Goal: Information Seeking & Learning: Check status

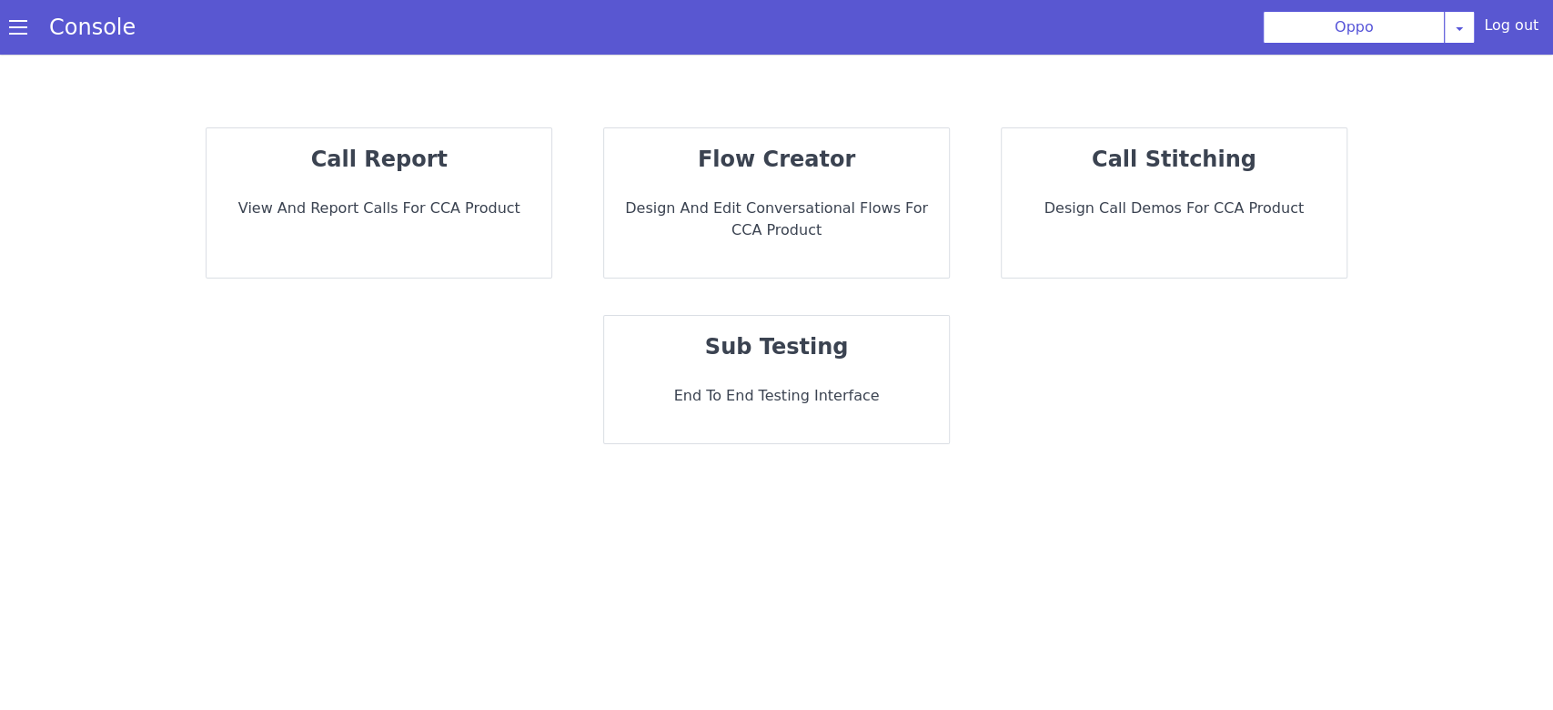
click at [364, 157] on strong "call report" at bounding box center [379, 158] width 136 height 25
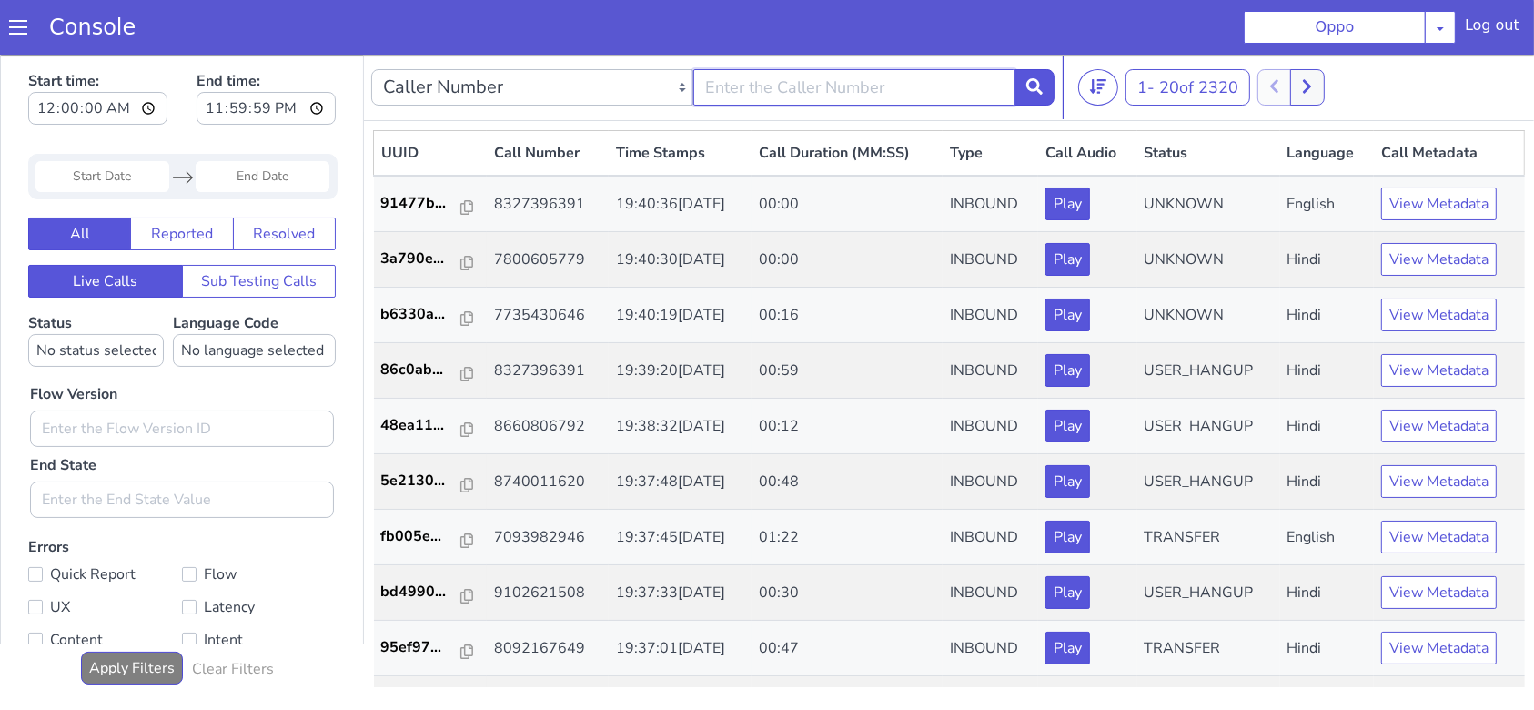
type input "9981958963"
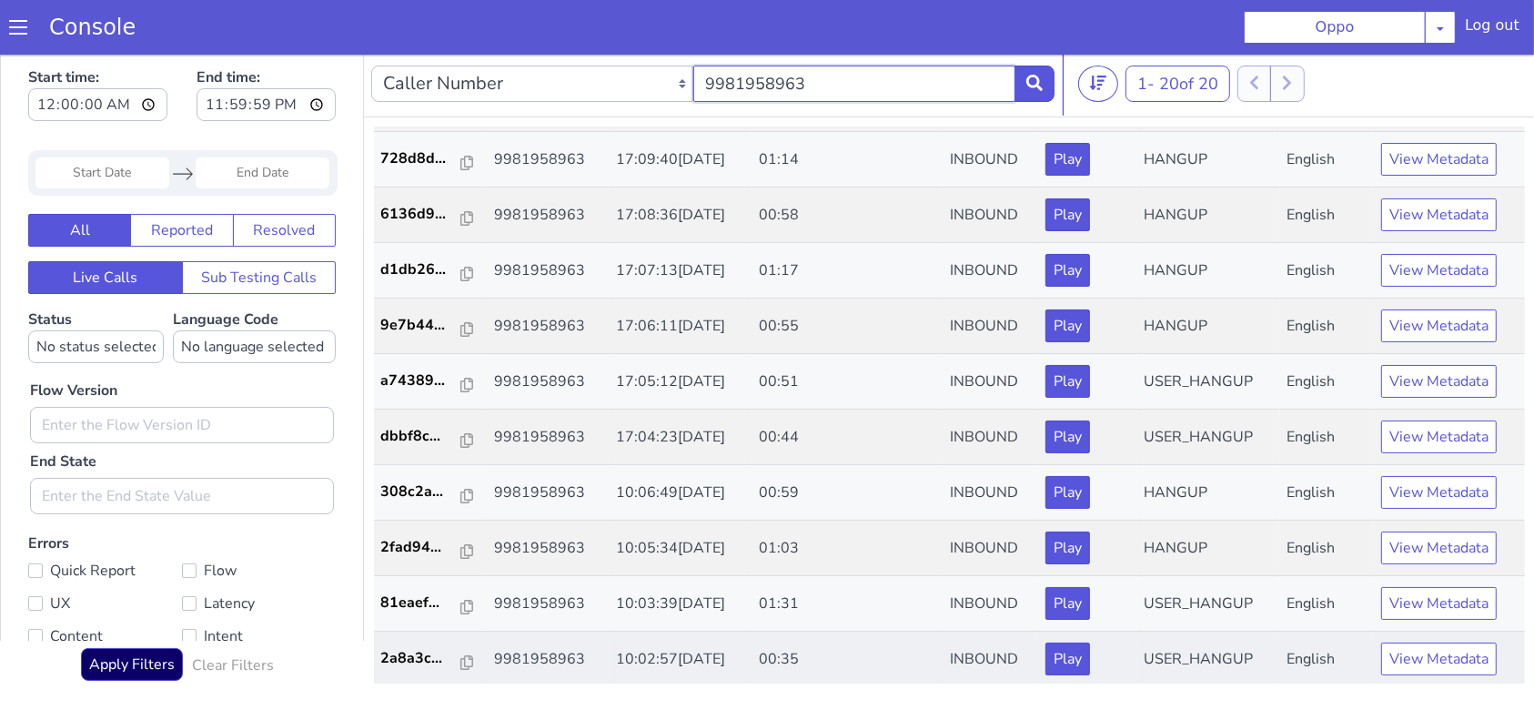
scroll to position [5, 0]
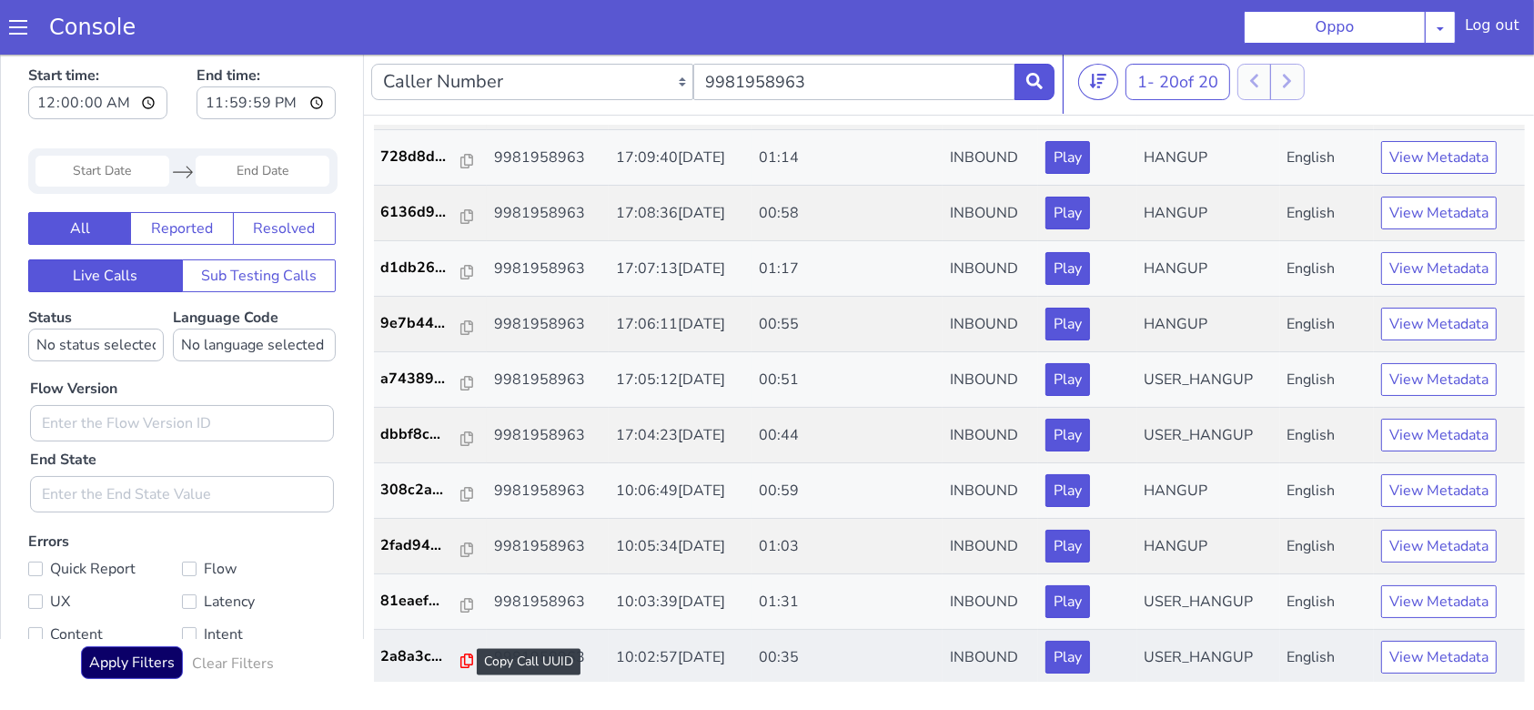
click at [1489, 178] on icon at bounding box center [1495, 180] width 13 height 15
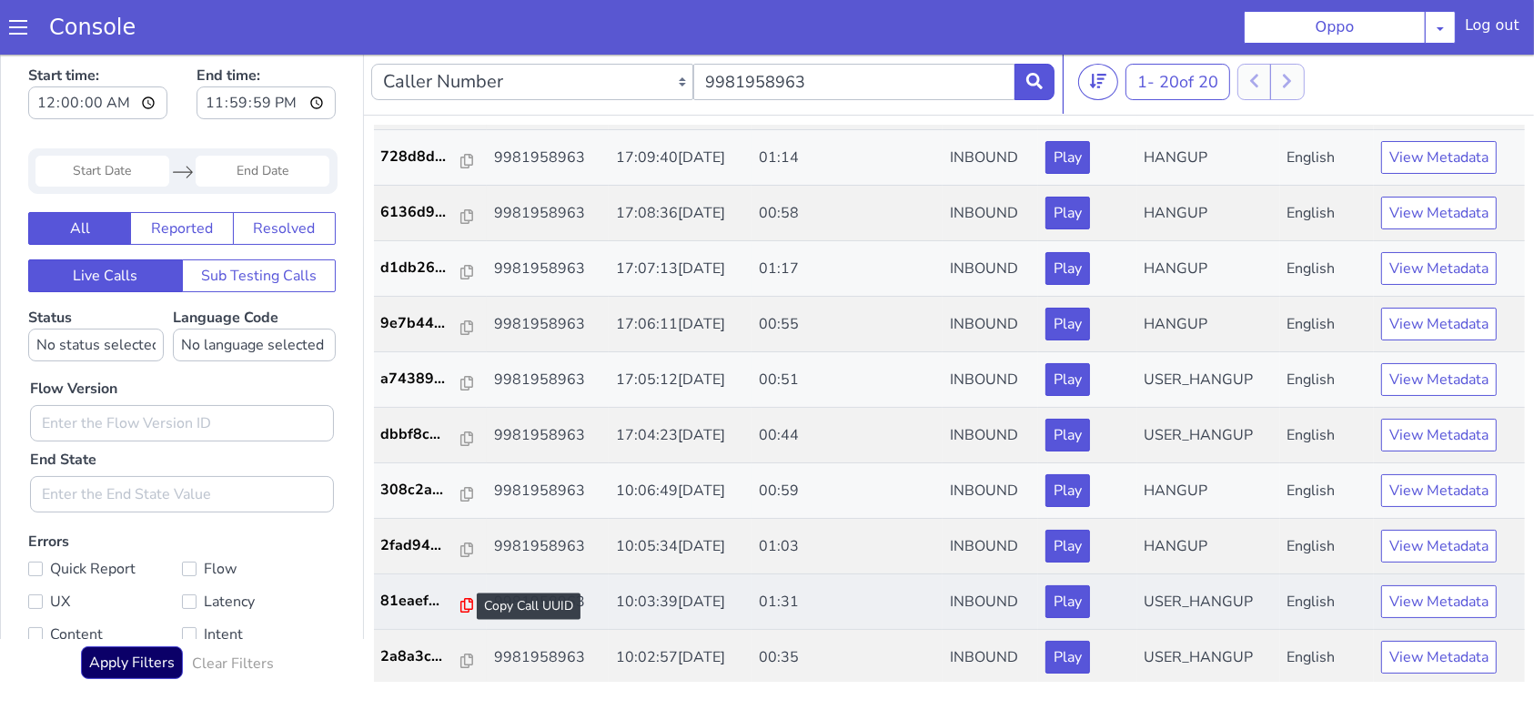
click at [891, 147] on icon at bounding box center [897, 153] width 13 height 15
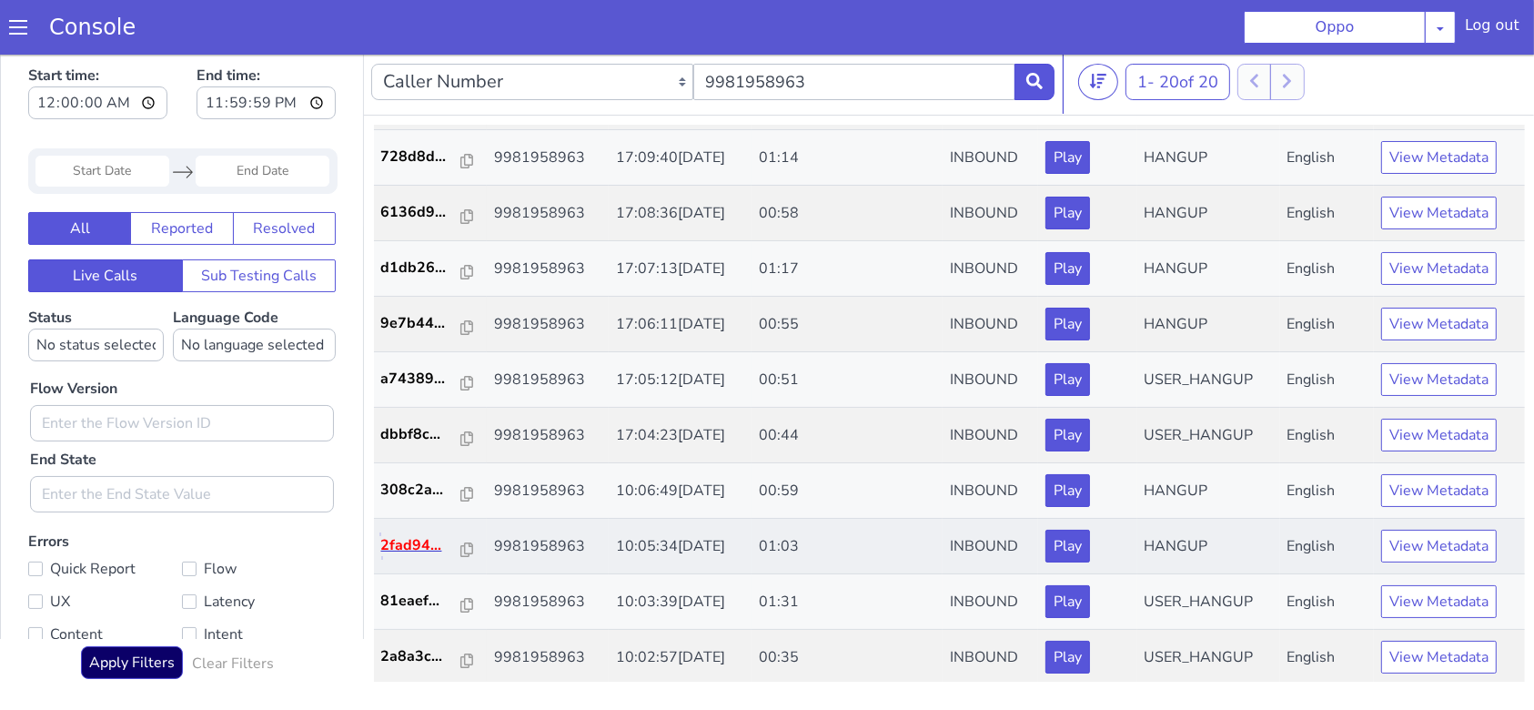
click at [859, 89] on p "2fad94..." at bounding box center [852, 94] width 81 height 22
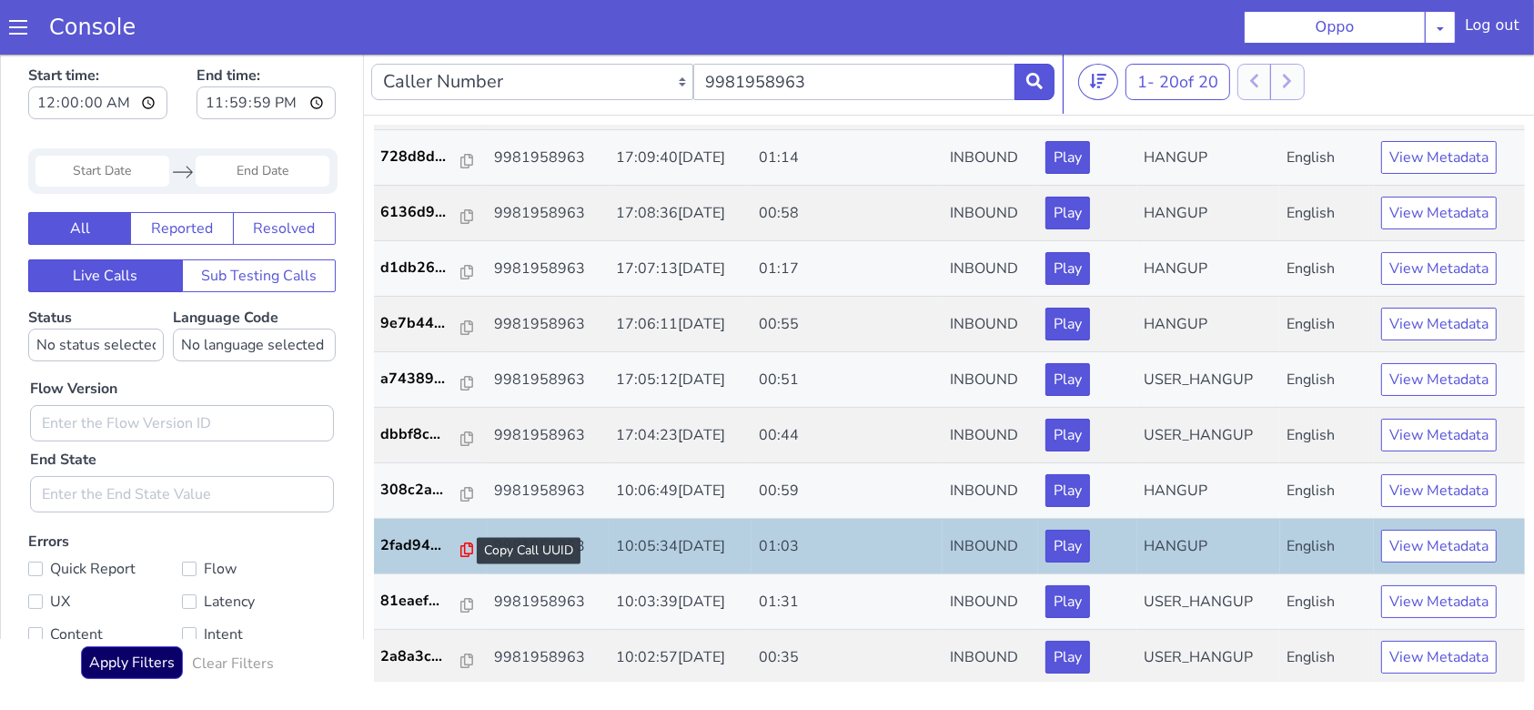
click at [891, 93] on icon at bounding box center [897, 98] width 13 height 15
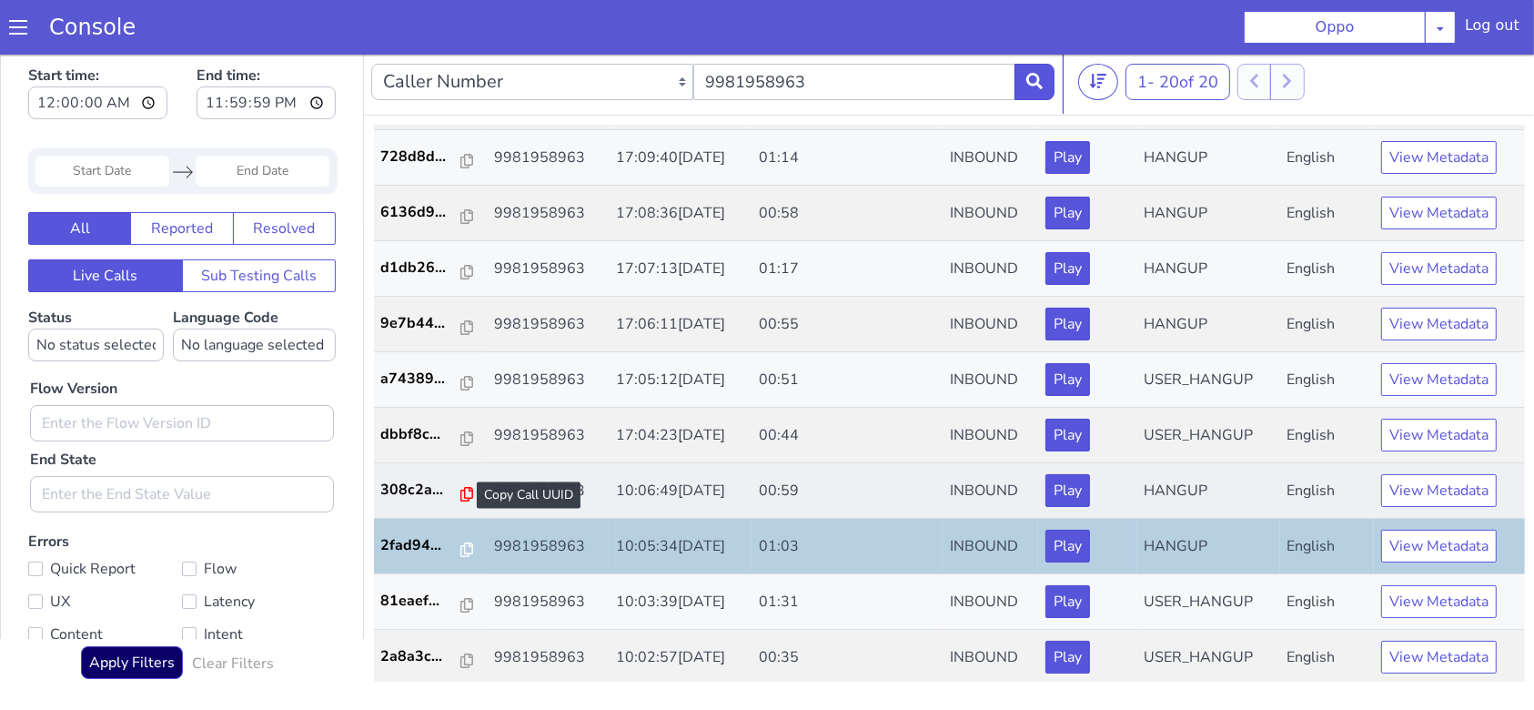
click at [891, 41] on icon at bounding box center [897, 42] width 13 height 15
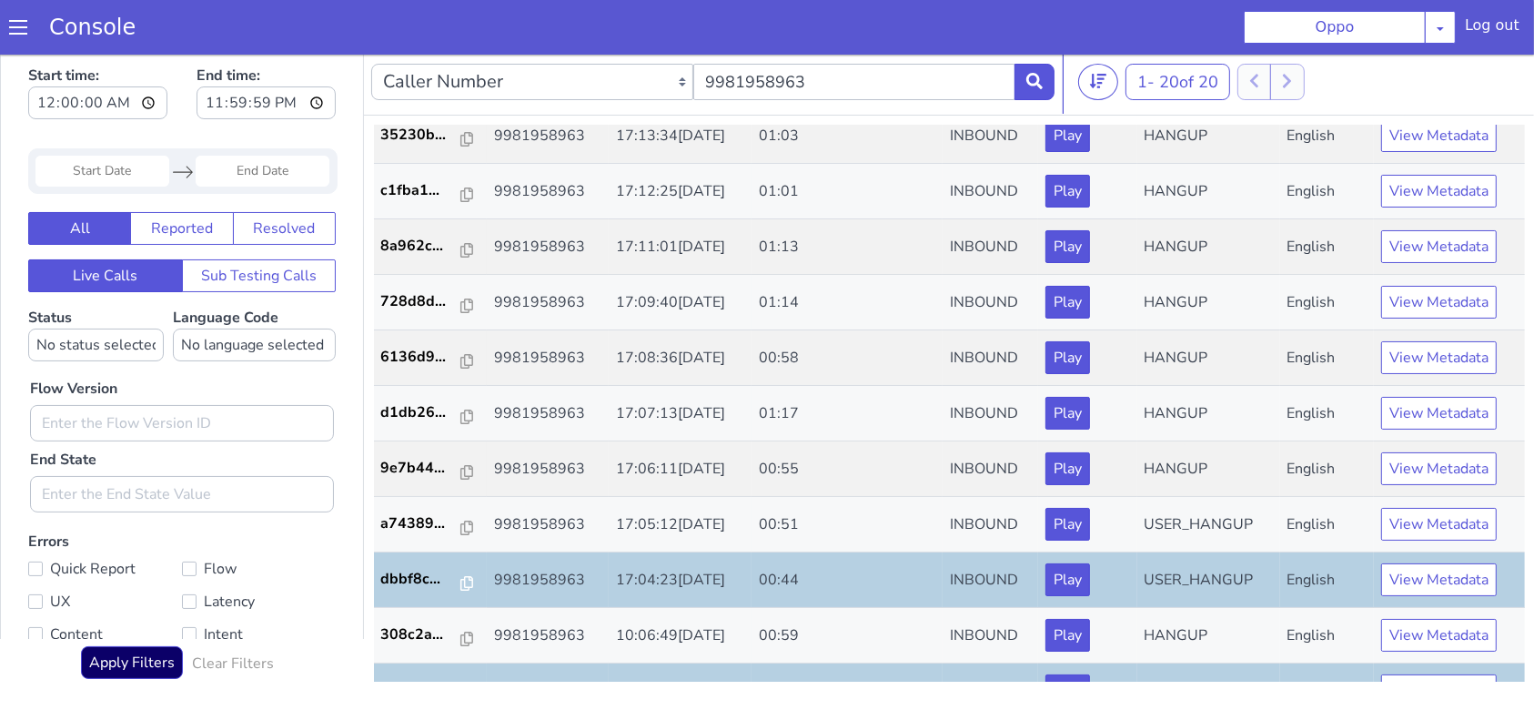
scroll to position [474, 0]
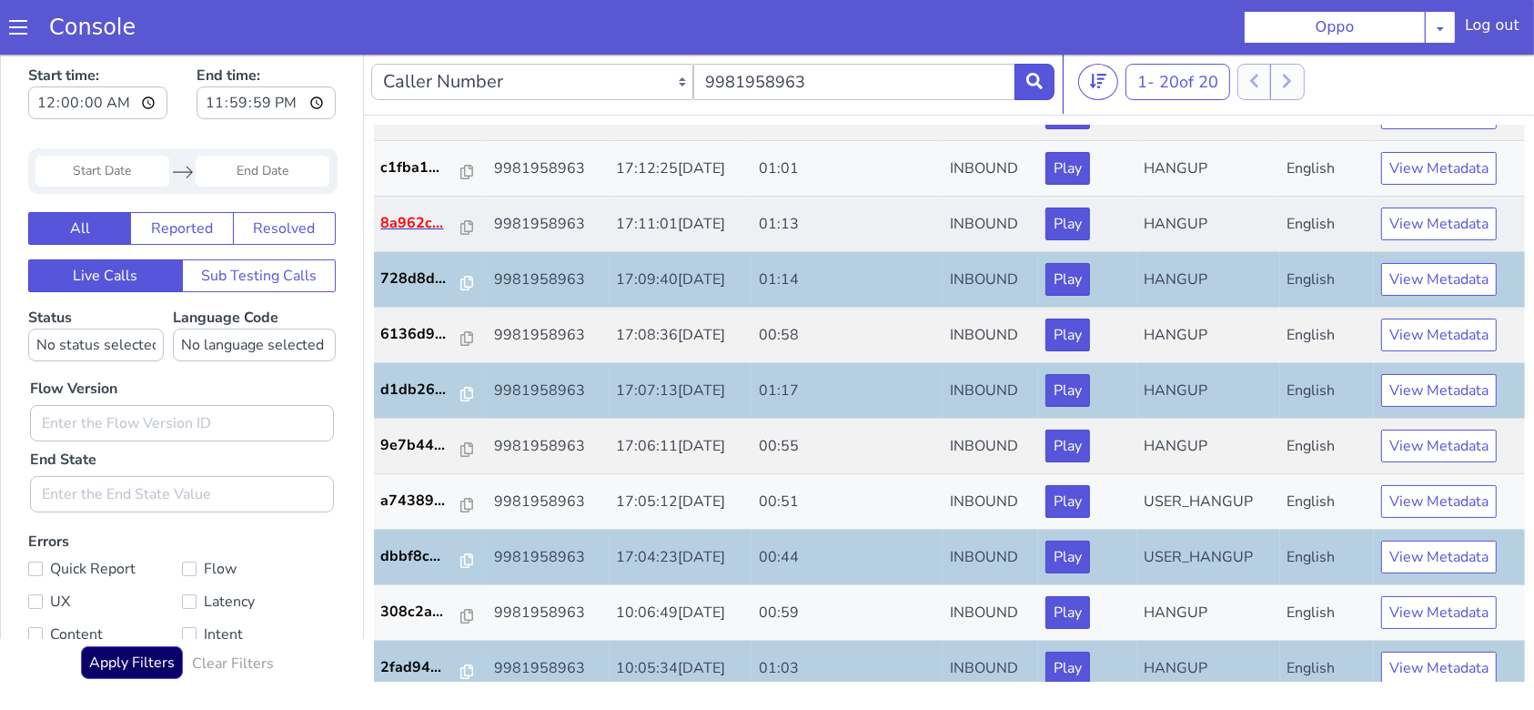
scroll to position [353, 0]
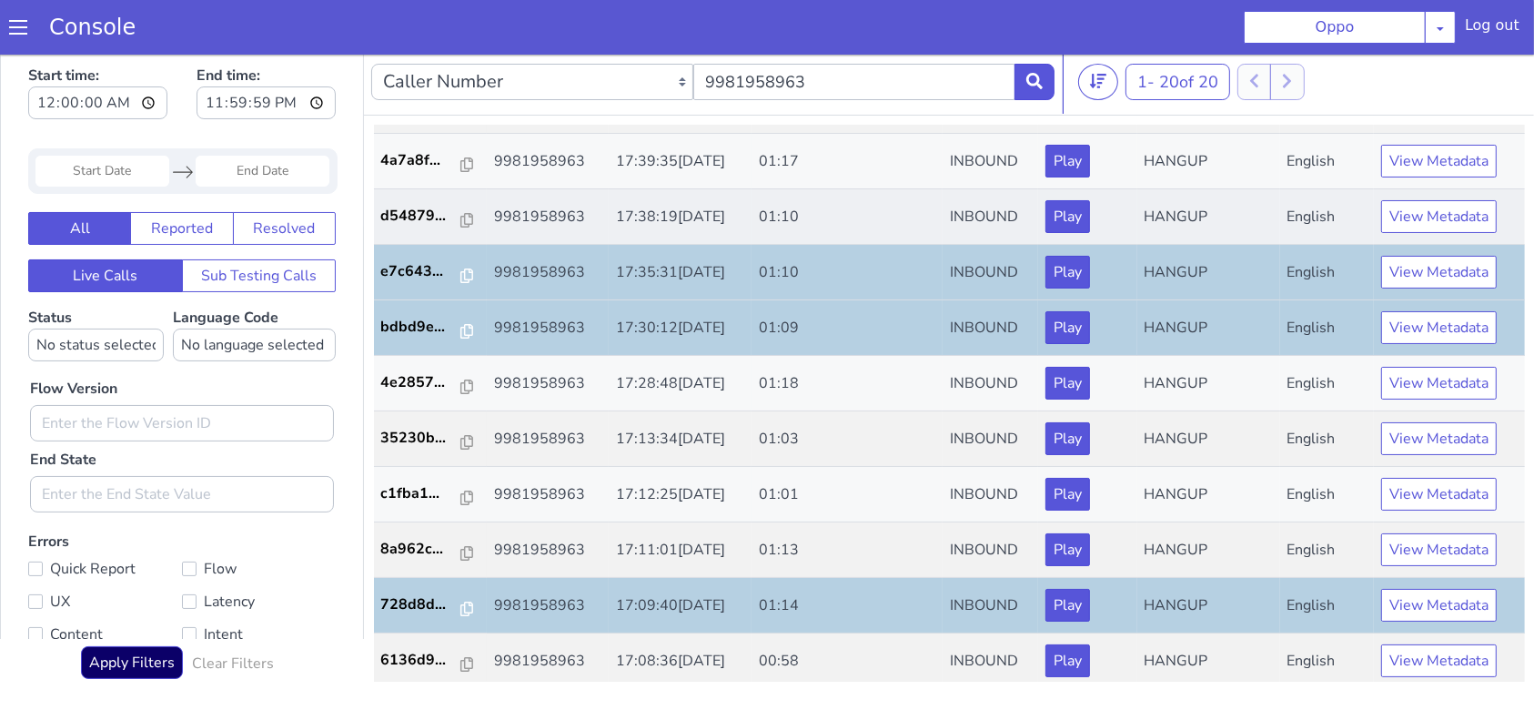
scroll to position [110, 0]
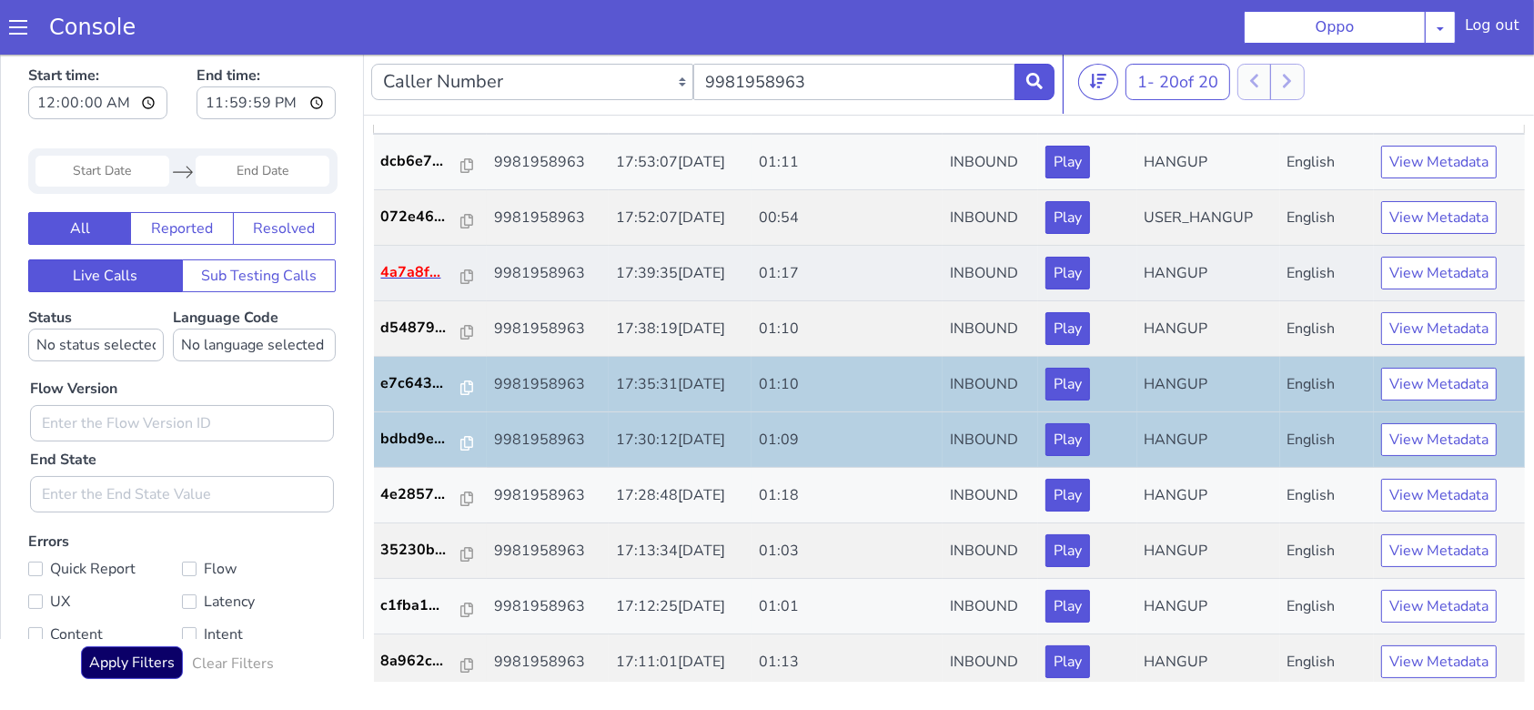
scroll to position [0, 0]
